Goal: Task Accomplishment & Management: Manage account settings

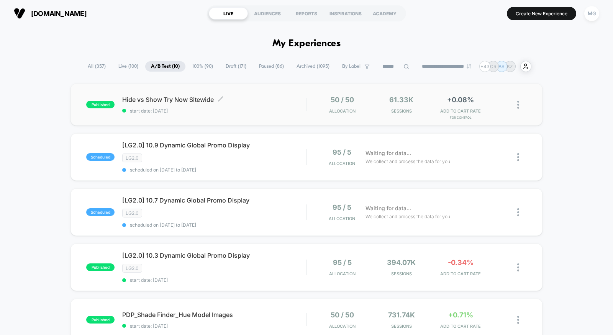
click at [250, 112] on span "start date: [DATE]" at bounding box center [214, 111] width 184 height 6
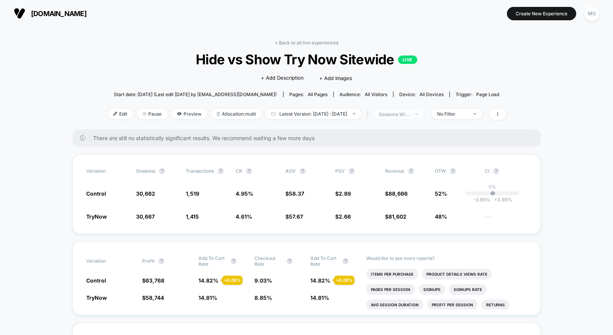
click at [424, 117] on span "sessions with impression" at bounding box center [398, 114] width 51 height 10
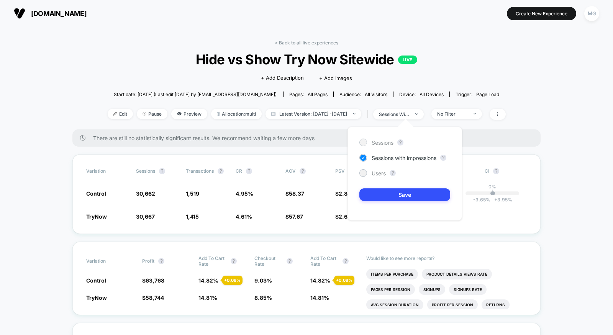
click at [378, 142] on span "Sessions" at bounding box center [383, 143] width 22 height 7
click at [386, 193] on button "Save" at bounding box center [405, 195] width 91 height 13
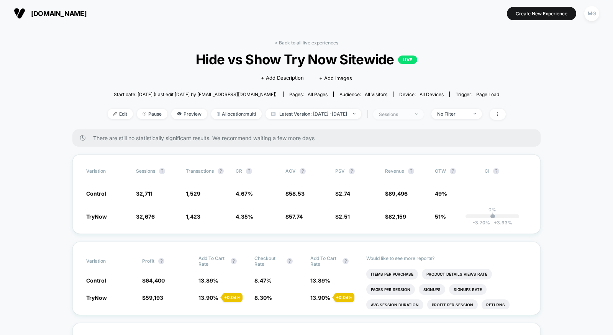
click at [410, 116] on div "sessions" at bounding box center [394, 115] width 31 height 6
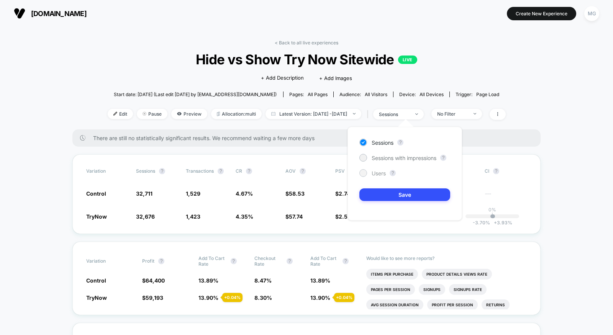
click at [364, 174] on div at bounding box center [363, 173] width 6 height 6
click at [375, 190] on button "Save" at bounding box center [405, 195] width 91 height 13
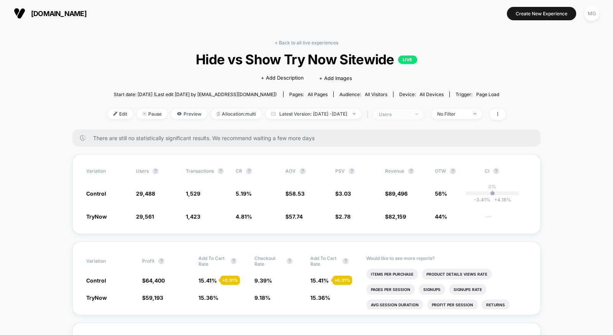
click at [410, 113] on div "users" at bounding box center [394, 115] width 31 height 6
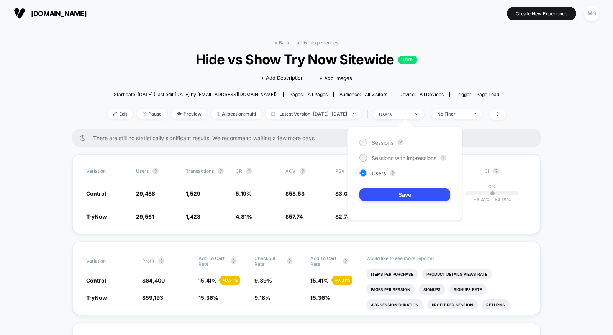
click at [379, 144] on span "Sessions" at bounding box center [383, 143] width 22 height 7
click at [380, 193] on button "Save" at bounding box center [405, 195] width 91 height 13
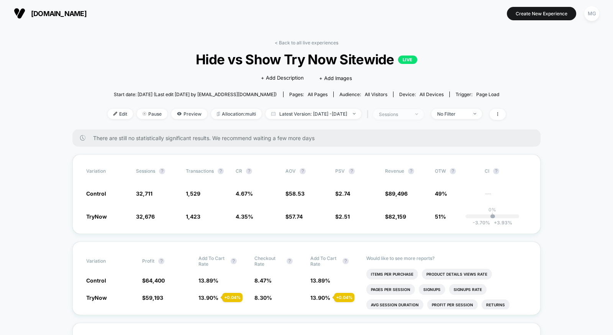
click at [410, 114] on div "sessions" at bounding box center [394, 115] width 31 height 6
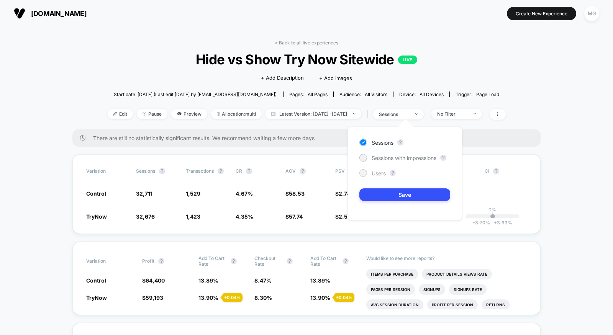
click at [376, 174] on span "Users" at bounding box center [379, 173] width 14 height 7
click at [376, 191] on button "Save" at bounding box center [405, 195] width 91 height 13
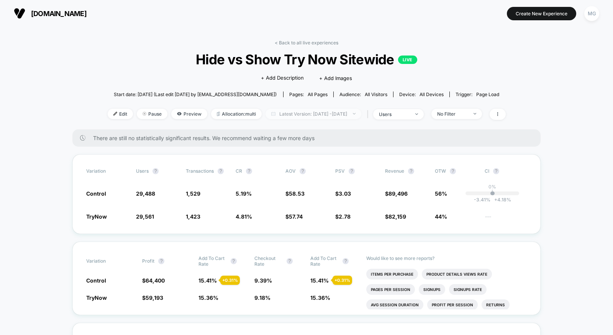
click at [349, 114] on span "Latest Version: Oct 6, 2025 - Oct 6, 2025" at bounding box center [314, 114] width 96 height 10
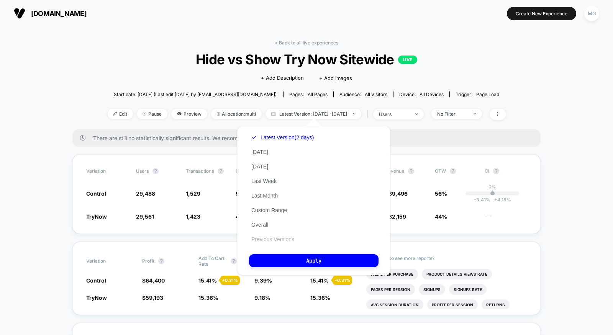
click at [261, 238] on button "Previous Versions" at bounding box center [273, 239] width 48 height 7
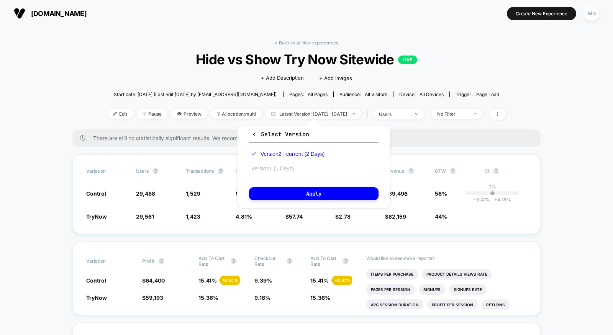
click at [266, 166] on button "Version 1 (1 Days)" at bounding box center [272, 168] width 47 height 7
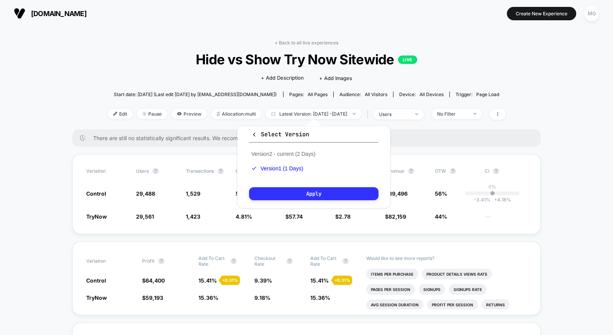
click at [266, 196] on button "Apply" at bounding box center [314, 193] width 130 height 13
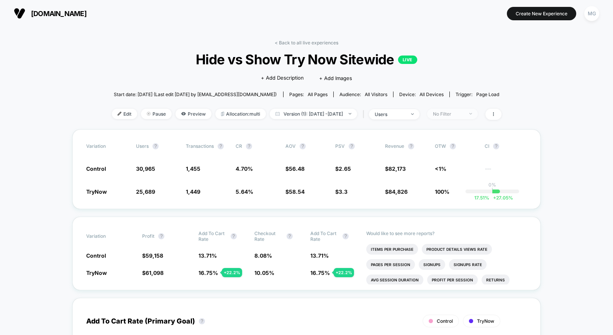
click at [464, 115] on div "No Filter" at bounding box center [448, 114] width 31 height 6
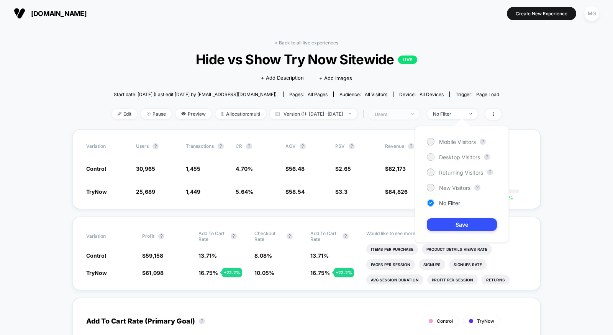
click at [414, 113] on img at bounding box center [412, 114] width 3 height 2
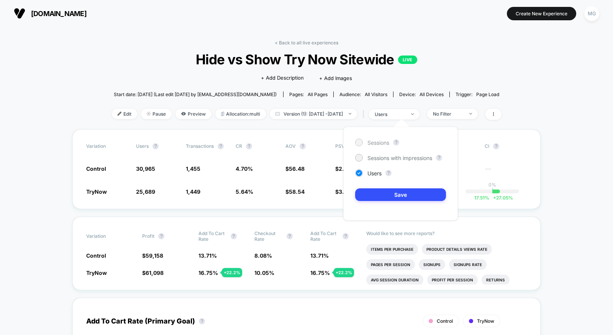
click at [379, 146] on div "Sessions" at bounding box center [372, 143] width 34 height 8
click at [379, 194] on button "Save" at bounding box center [400, 195] width 91 height 13
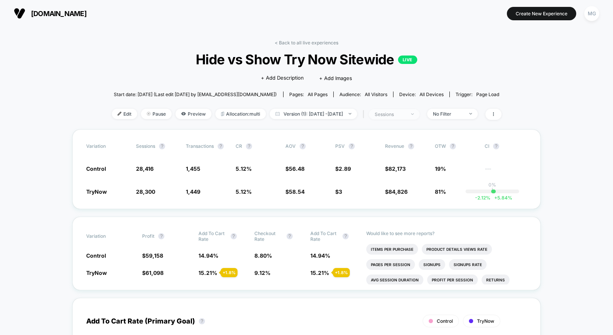
click at [406, 113] on div "sessions" at bounding box center [390, 115] width 31 height 6
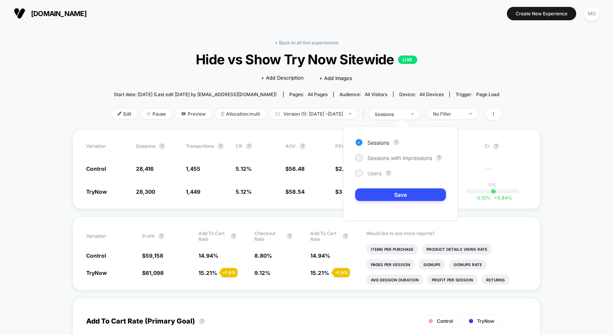
click at [368, 174] on span "Users" at bounding box center [375, 173] width 14 height 7
click at [369, 197] on button "Save" at bounding box center [400, 195] width 91 height 13
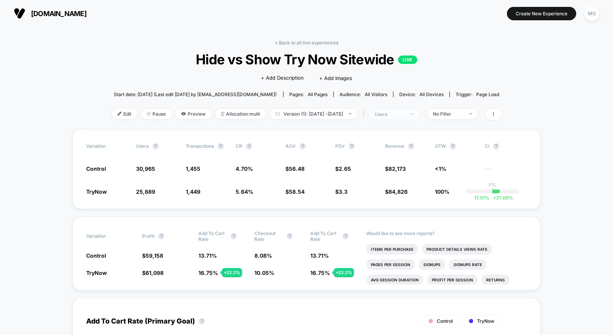
click at [406, 113] on div "users" at bounding box center [390, 115] width 31 height 6
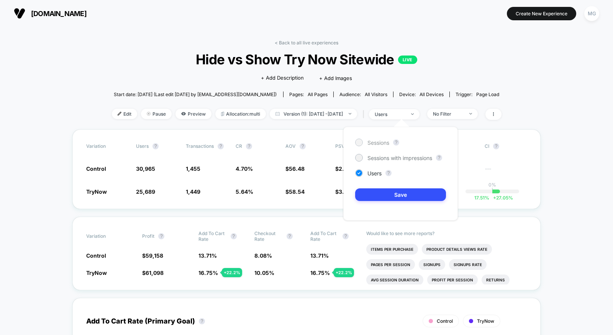
click at [368, 144] on span "Sessions" at bounding box center [379, 143] width 22 height 7
click at [337, 111] on span "Version (1): Oct 5, 2025 - Oct 5, 2025" at bounding box center [313, 114] width 87 height 10
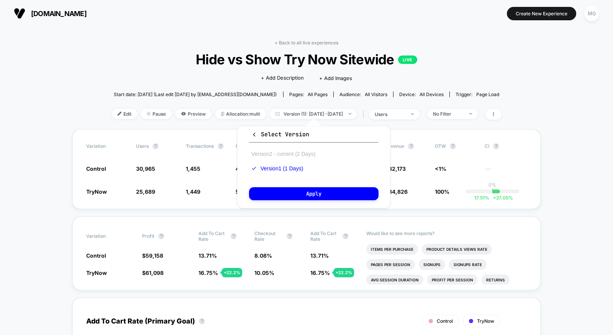
click at [292, 153] on button "Version 2 - current (2 Days)" at bounding box center [283, 154] width 69 height 7
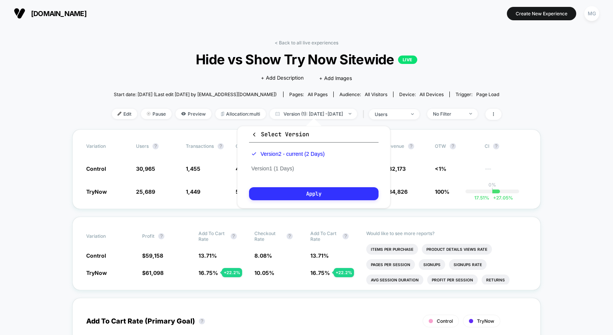
click at [292, 192] on button "Apply" at bounding box center [314, 193] width 130 height 13
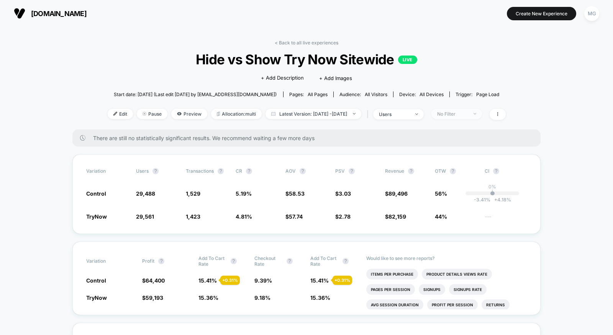
click at [460, 117] on span "No Filter" at bounding box center [457, 114] width 51 height 10
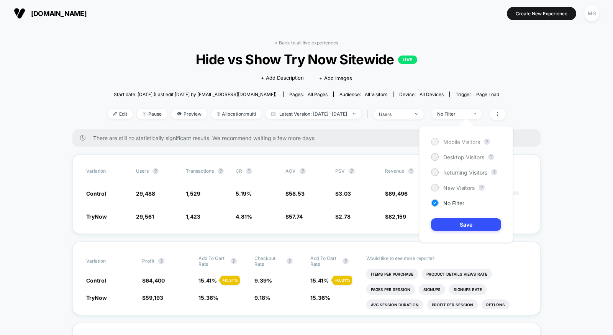
click at [459, 139] on span "Mobile Visitors" at bounding box center [462, 142] width 37 height 7
click at [447, 223] on button "Save" at bounding box center [466, 225] width 70 height 13
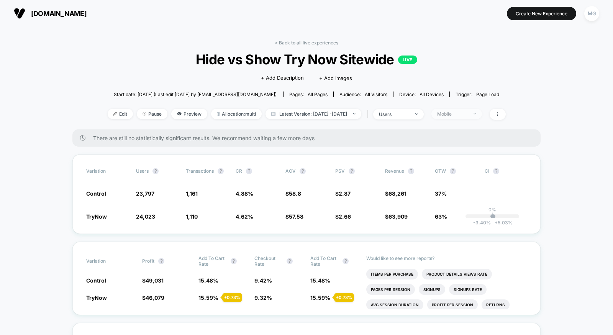
click at [468, 114] on div "Mobile" at bounding box center [452, 114] width 31 height 6
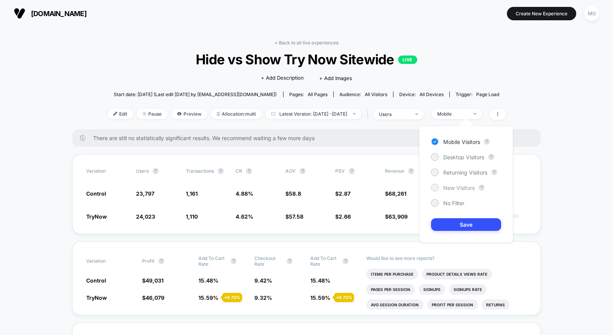
click at [459, 187] on span "New Visitors" at bounding box center [459, 188] width 31 height 7
click at [457, 228] on button "Save" at bounding box center [466, 225] width 70 height 13
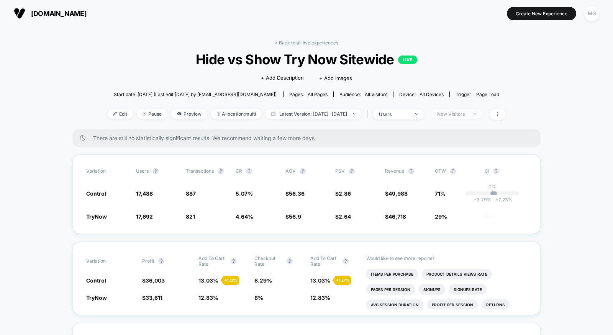
click at [468, 115] on div "New Visitors" at bounding box center [452, 114] width 31 height 6
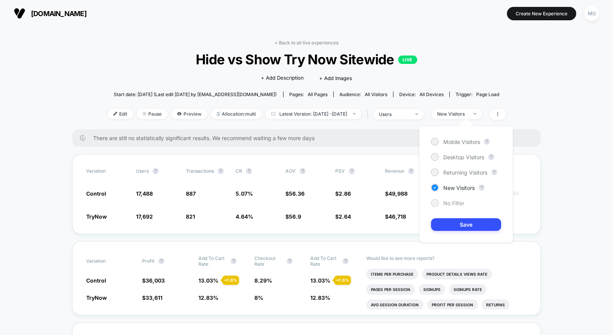
click at [441, 204] on div "No Filter" at bounding box center [447, 203] width 33 height 8
click at [442, 229] on button "Save" at bounding box center [466, 225] width 70 height 13
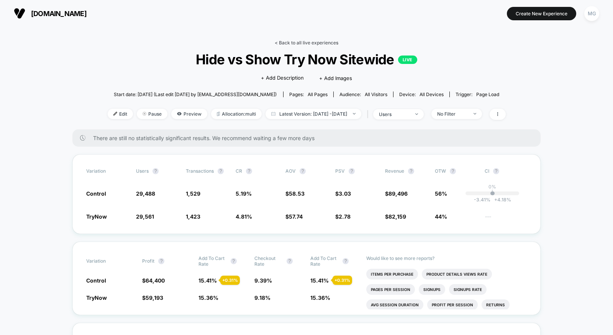
click at [329, 40] on link "< Back to all live experiences" at bounding box center [307, 43] width 64 height 6
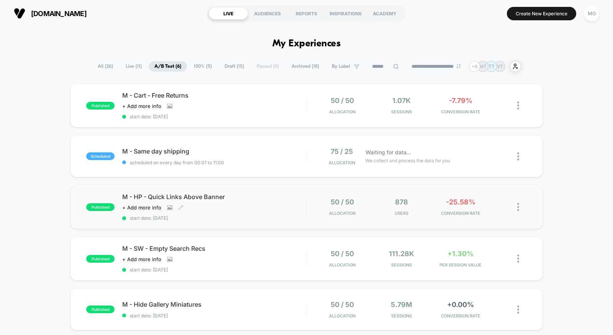
click at [227, 211] on div "M - HP - Quick Links Above Banner Click to view images Click to edit experience…" at bounding box center [214, 207] width 184 height 28
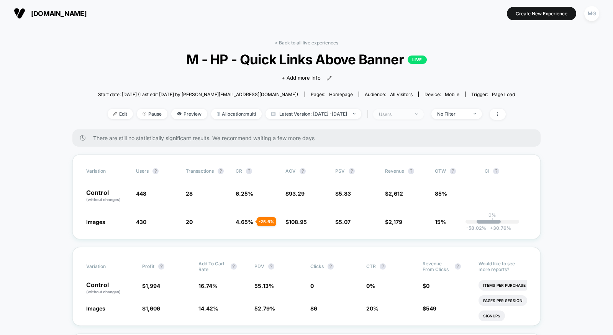
click at [410, 113] on div "users" at bounding box center [394, 115] width 31 height 6
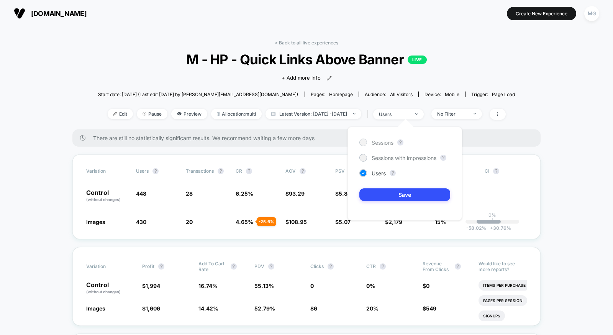
click at [374, 146] on div "Sessions" at bounding box center [377, 143] width 34 height 8
click at [378, 199] on button "Save" at bounding box center [405, 195] width 91 height 13
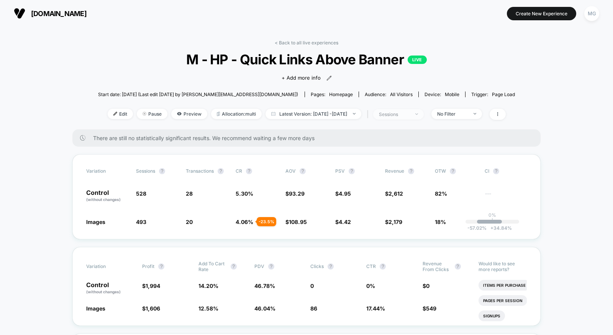
click at [398, 112] on div "sessions" at bounding box center [394, 115] width 31 height 6
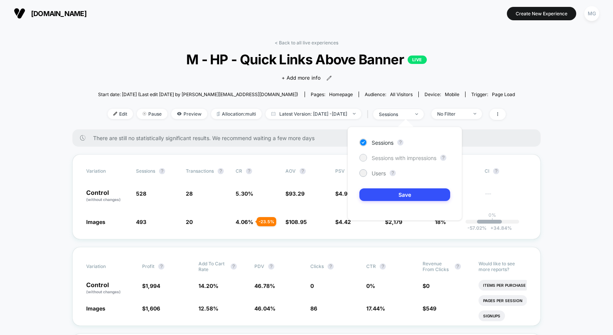
click at [378, 158] on span "Sessions with impressions" at bounding box center [404, 158] width 65 height 7
click at [378, 193] on button "Save" at bounding box center [405, 195] width 91 height 13
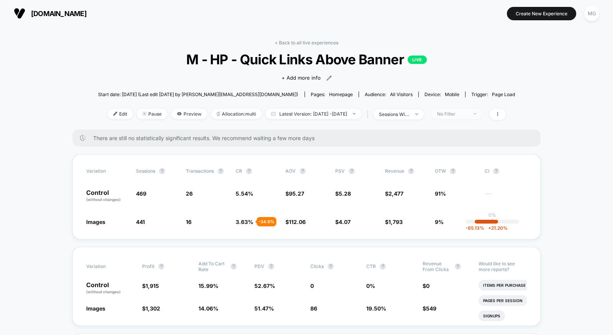
click at [468, 112] on div "No Filter" at bounding box center [452, 114] width 31 height 6
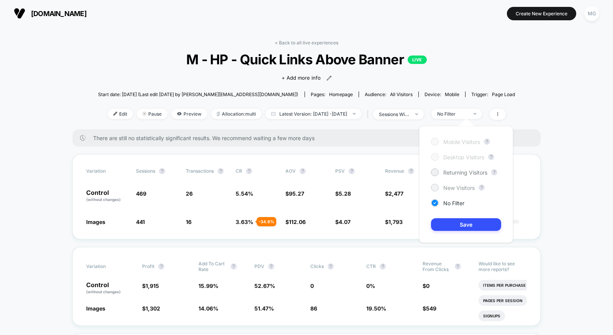
click at [441, 188] on div "New Visitors" at bounding box center [453, 188] width 44 height 8
click at [444, 225] on button "Save" at bounding box center [466, 225] width 70 height 13
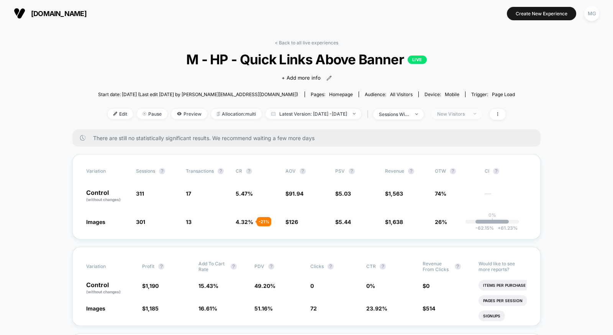
click at [451, 115] on div "New Visitors" at bounding box center [452, 114] width 31 height 6
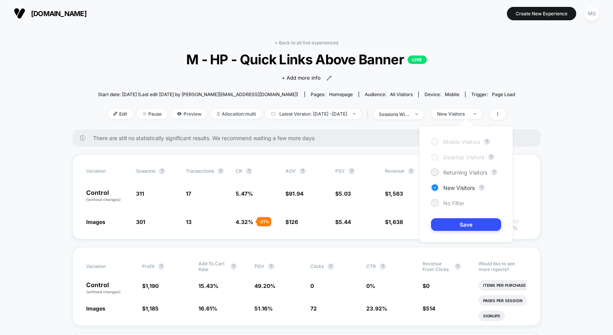
click at [442, 203] on div "No Filter" at bounding box center [447, 203] width 33 height 8
click at [442, 231] on div "Mobile Visitors ? Desktop Visitors ? Returning Visitors ? New Visitors ? No Fil…" at bounding box center [466, 184] width 94 height 117
click at [442, 226] on button "Save" at bounding box center [466, 225] width 70 height 13
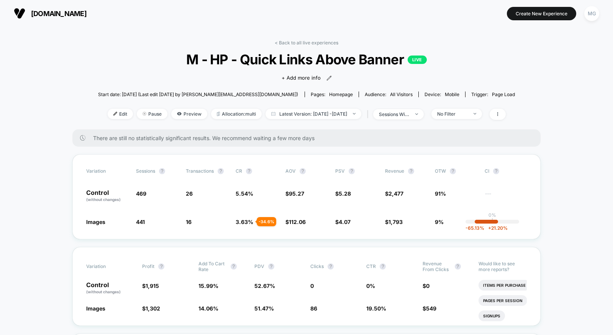
click at [296, 47] on div "< Back to all live experiences M - HP - Quick Links Above Banner LIVE Click to …" at bounding box center [307, 85] width 418 height 90
click at [296, 46] on div "< Back to all live experiences M - HP - Quick Links Above Banner LIVE Click to …" at bounding box center [307, 85] width 418 height 90
click at [296, 44] on link "< Back to all live experiences" at bounding box center [307, 43] width 64 height 6
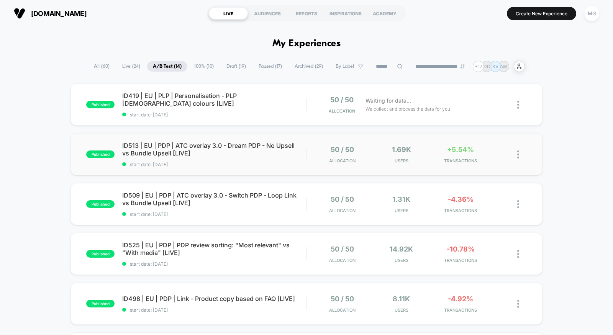
click at [224, 168] on div "published ID513 | EU | PDP | ATC overlay 3.0 - Dream PDP - No Upsell vs Bundle …" at bounding box center [307, 154] width 472 height 42
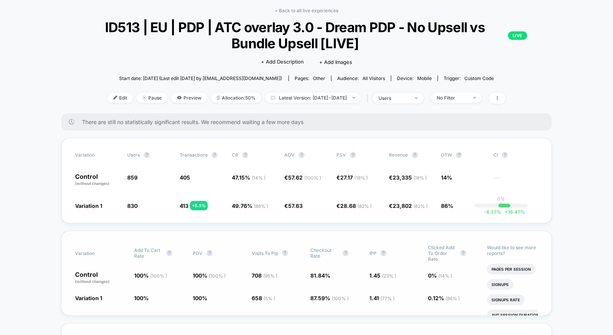
scroll to position [31, 0]
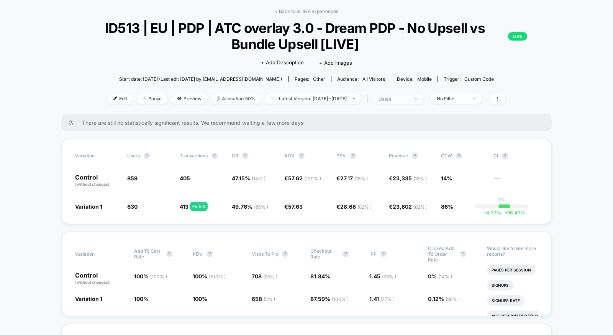
click at [415, 99] on div at bounding box center [412, 99] width 6 height 0
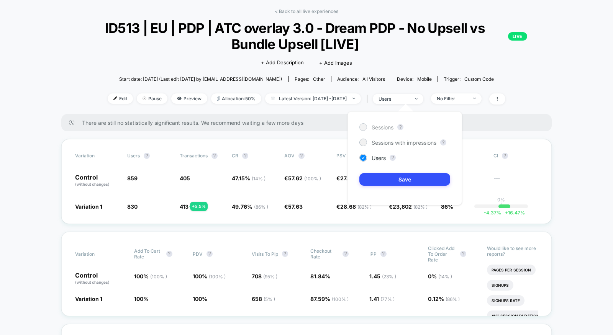
click at [388, 127] on span "Sessions" at bounding box center [383, 127] width 22 height 7
click at [388, 177] on button "Save" at bounding box center [405, 179] width 91 height 13
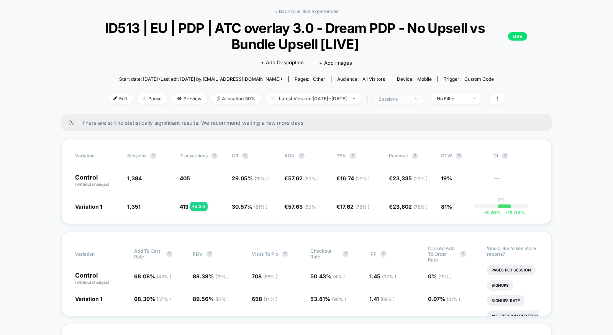
click at [409, 97] on div "sessions" at bounding box center [394, 99] width 31 height 6
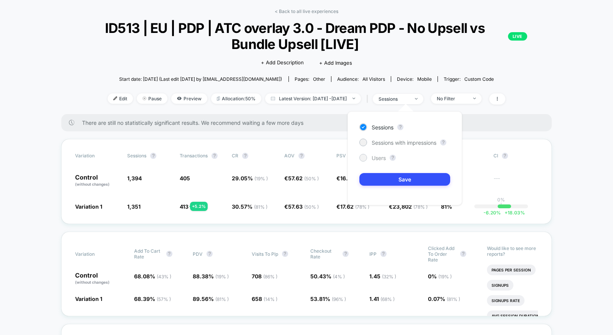
click at [377, 156] on span "Users" at bounding box center [379, 158] width 14 height 7
click at [378, 176] on button "Save" at bounding box center [405, 179] width 91 height 13
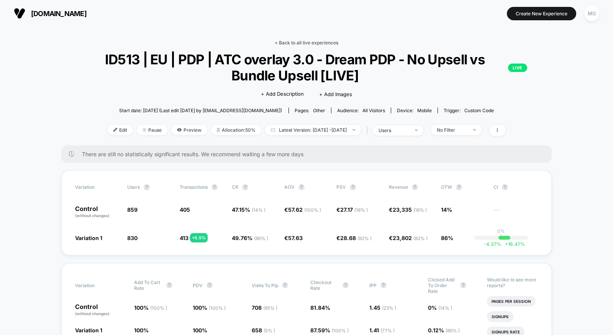
click at [289, 42] on link "< Back to all live experiences" at bounding box center [307, 43] width 64 height 6
